Goal: Information Seeking & Learning: Learn about a topic

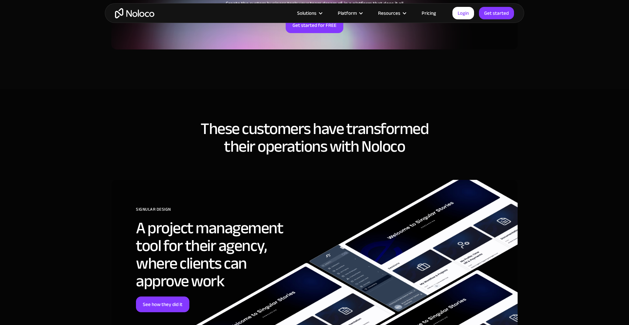
scroll to position [1579, 0]
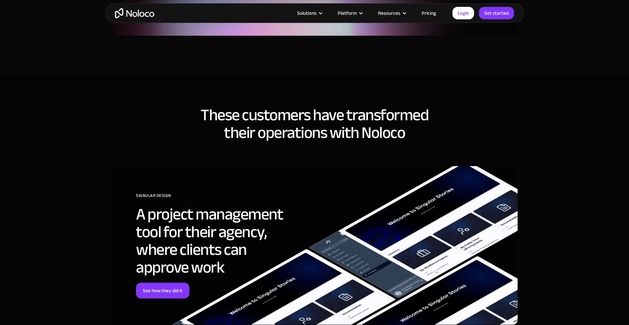
click at [429, 13] on link "Pricing" at bounding box center [429, 13] width 31 height 9
